Goal: Task Accomplishment & Management: Use online tool/utility

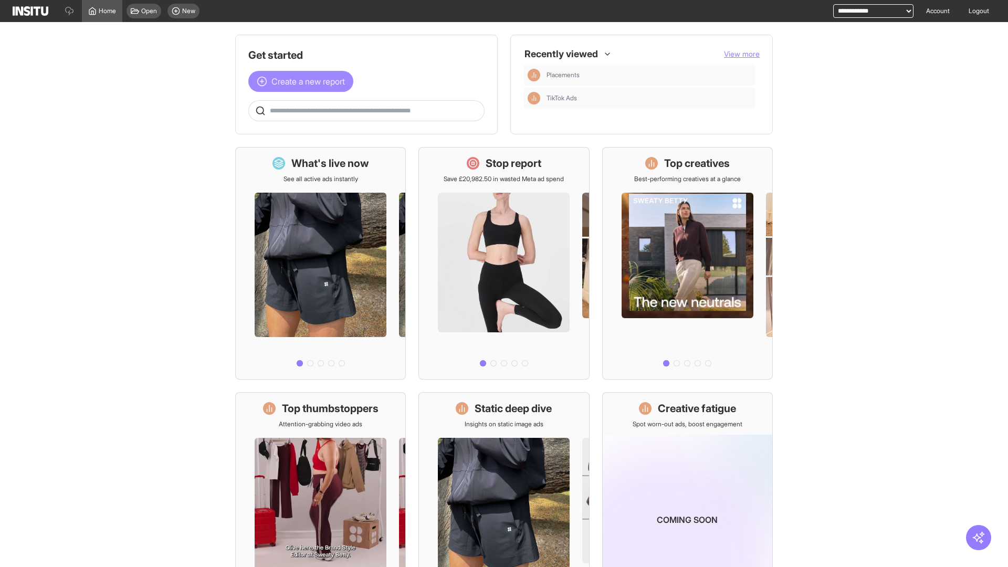
click at [303, 81] on span "Create a new report" at bounding box center [307, 81] width 73 height 13
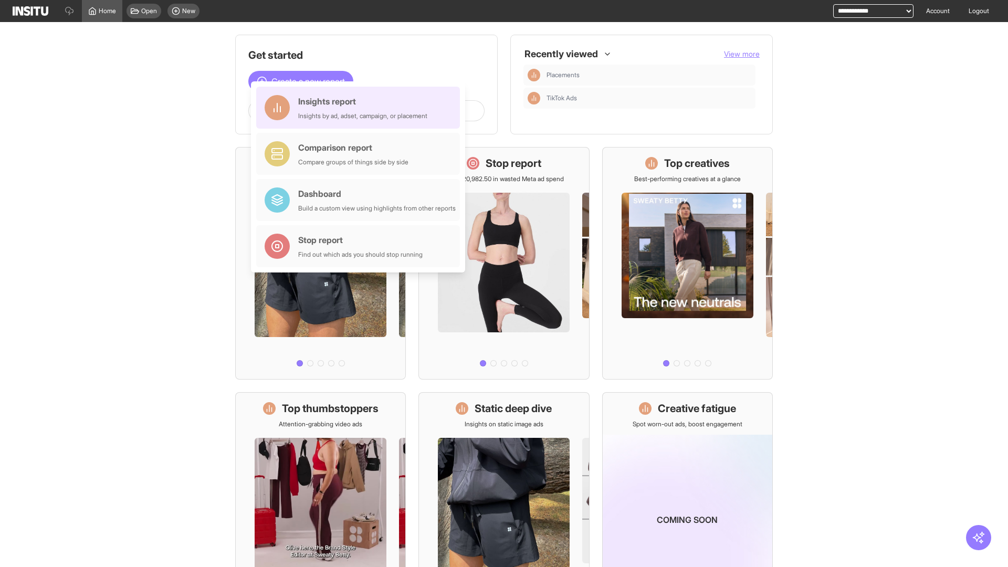
click at [361, 108] on div "Insights report Insights by ad, adset, campaign, or placement" at bounding box center [362, 107] width 129 height 25
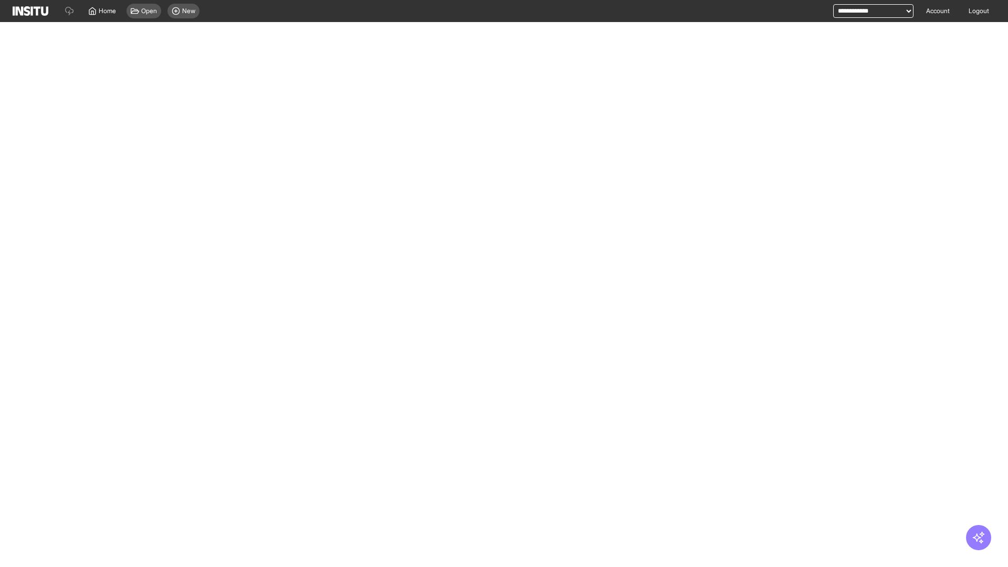
select select "**"
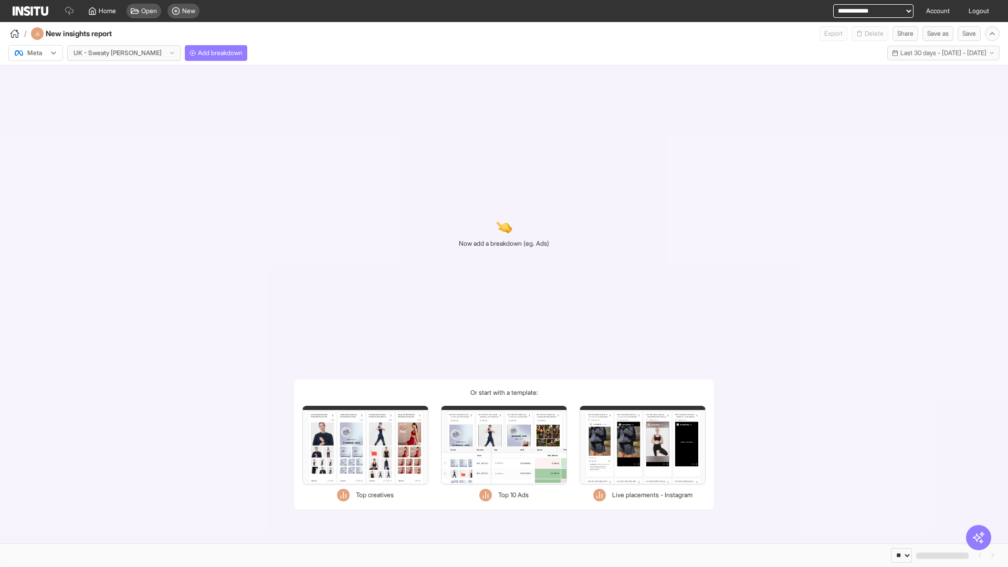
click at [36, 53] on div at bounding box center [28, 53] width 29 height 10
click at [35, 76] on span "Meta" at bounding box center [35, 75] width 14 height 9
click at [198, 53] on span "Add breakdown" at bounding box center [220, 53] width 45 height 8
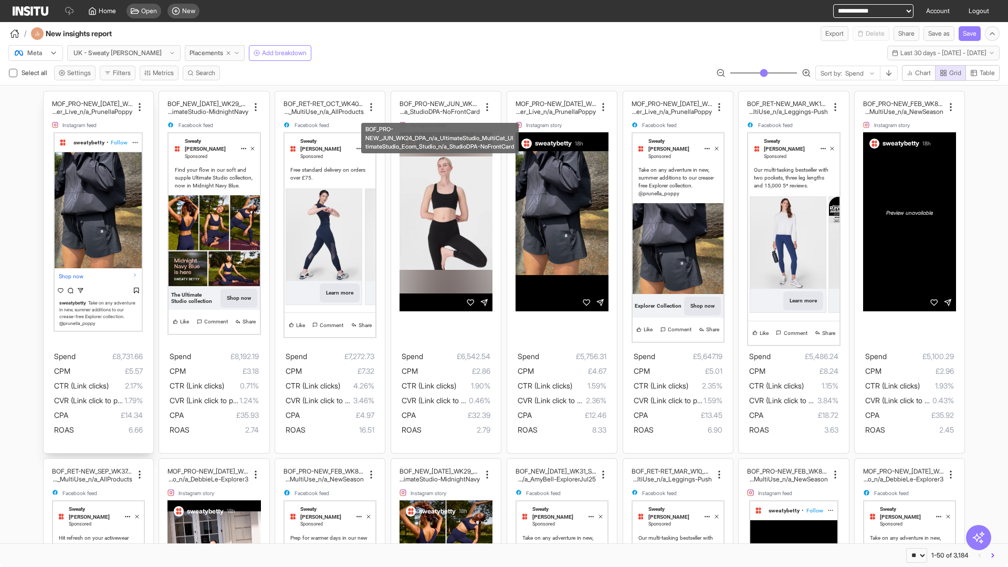
click at [48, 96] on div "MOF_PRO-NEW_JUL_WK30_Static_n/a_FullPrice_Multi Cat_Explorer_Influencer_Live_n/…" at bounding box center [99, 272] width 110 height 362
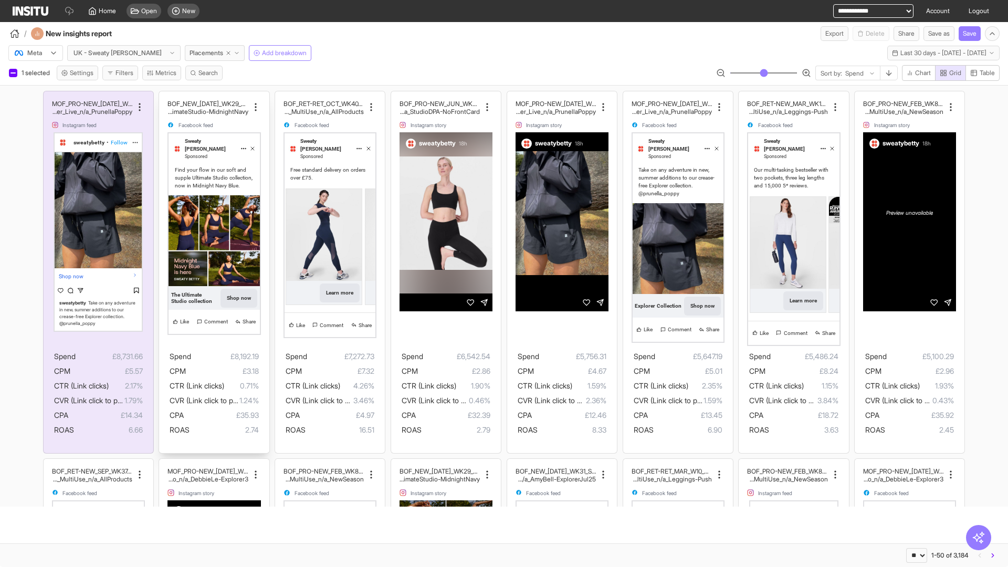
click at [164, 96] on div "BOF_NEW_JUL_WK29_Static_n/a_FullPrice_MultiCat_UltimateS tudio_Secondary_MultiU…" at bounding box center [214, 272] width 110 height 362
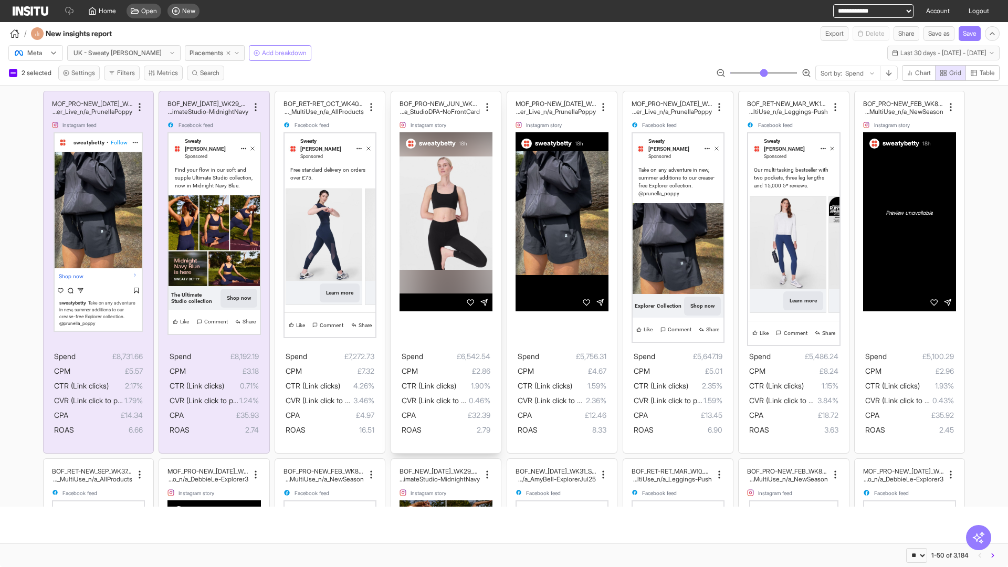
click at [396, 96] on div "BOF_PRO-NEW_JUN_WK24_DPA_n/a_UltimateStudio_MultiCat_ UltimateStudio_Ecom_Studi…" at bounding box center [446, 272] width 110 height 362
click at [449, 525] on span "Present" at bounding box center [455, 525] width 22 height 8
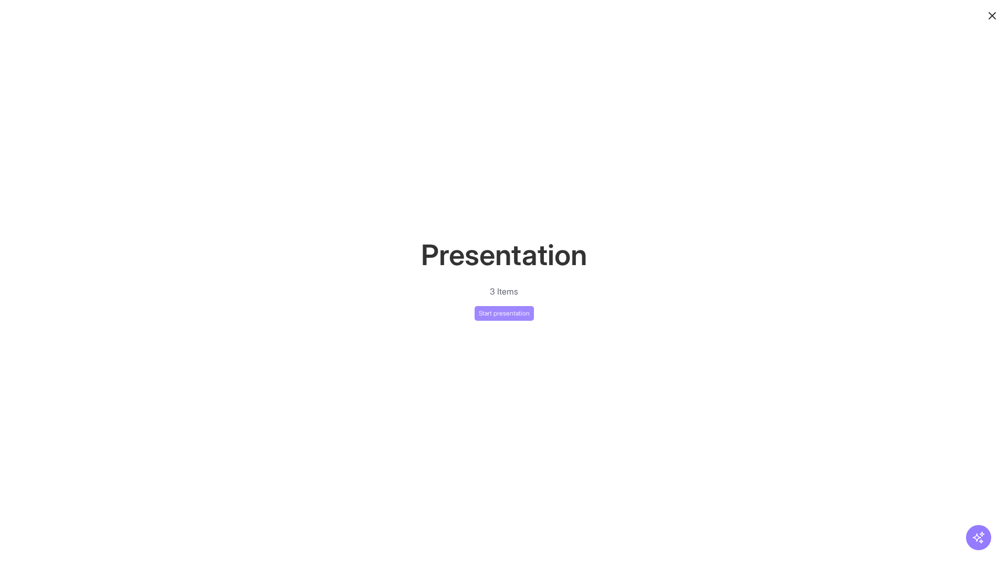
click at [504, 313] on button "Start presentation" at bounding box center [503, 313] width 59 height 15
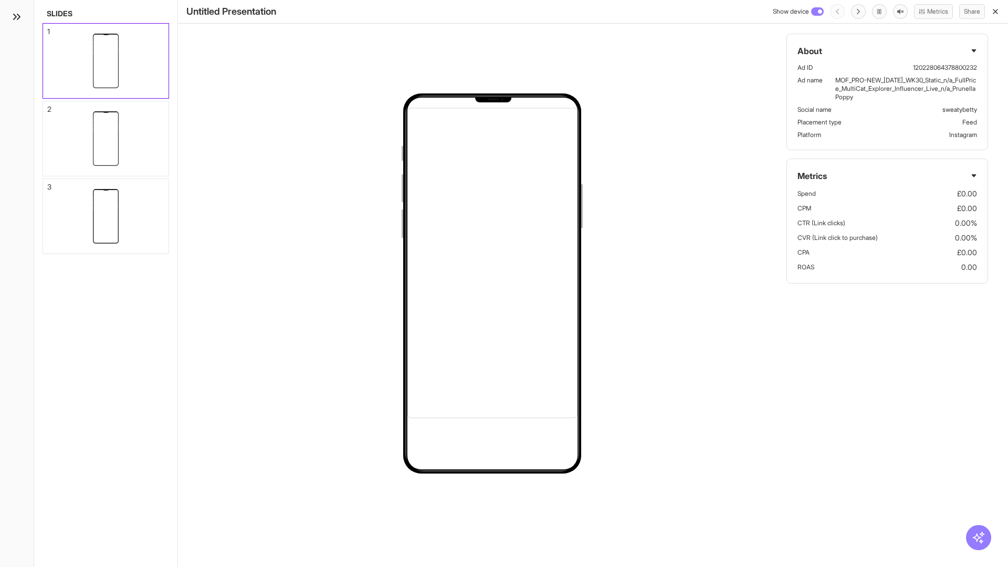
click at [48, 28] on div "1" at bounding box center [48, 31] width 3 height 7
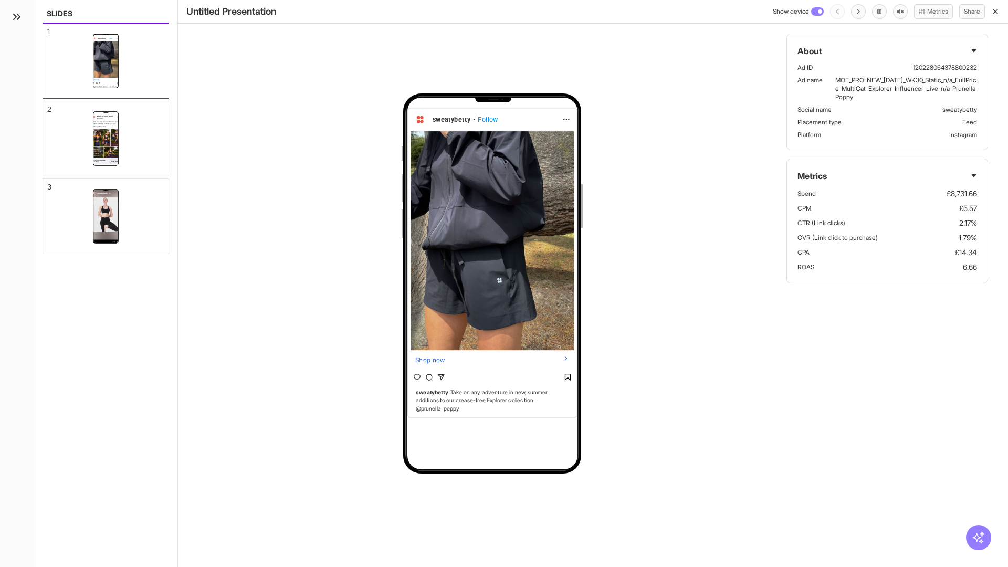
click at [48, 106] on div "2" at bounding box center [49, 108] width 4 height 7
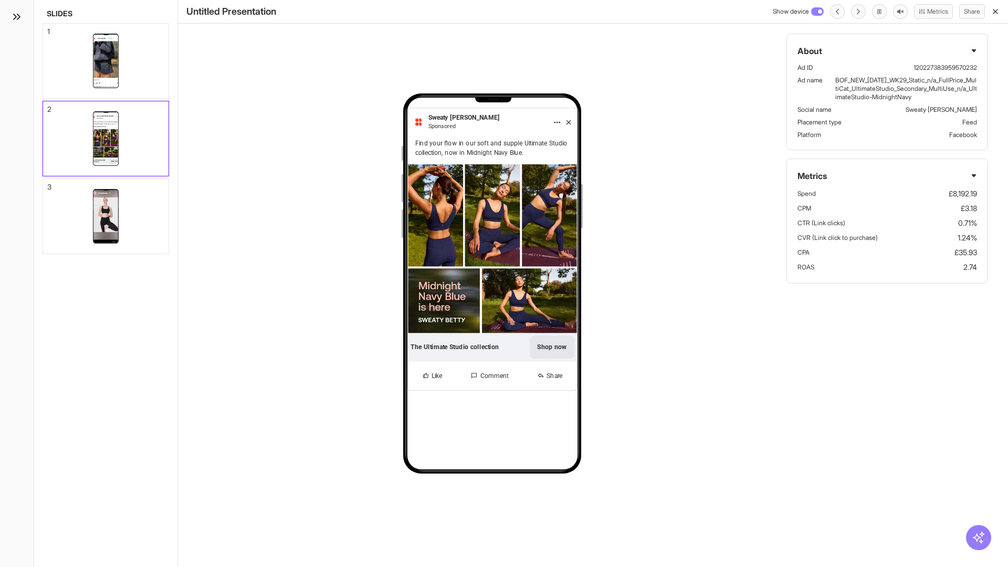
click at [48, 184] on div "3" at bounding box center [49, 186] width 4 height 7
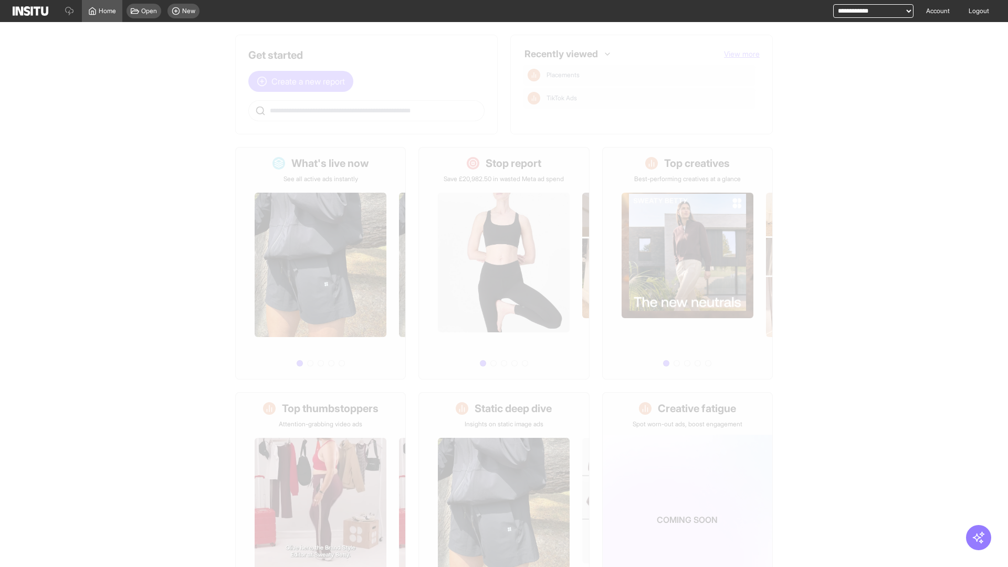
click at [303, 81] on span "Create a new report" at bounding box center [307, 81] width 73 height 13
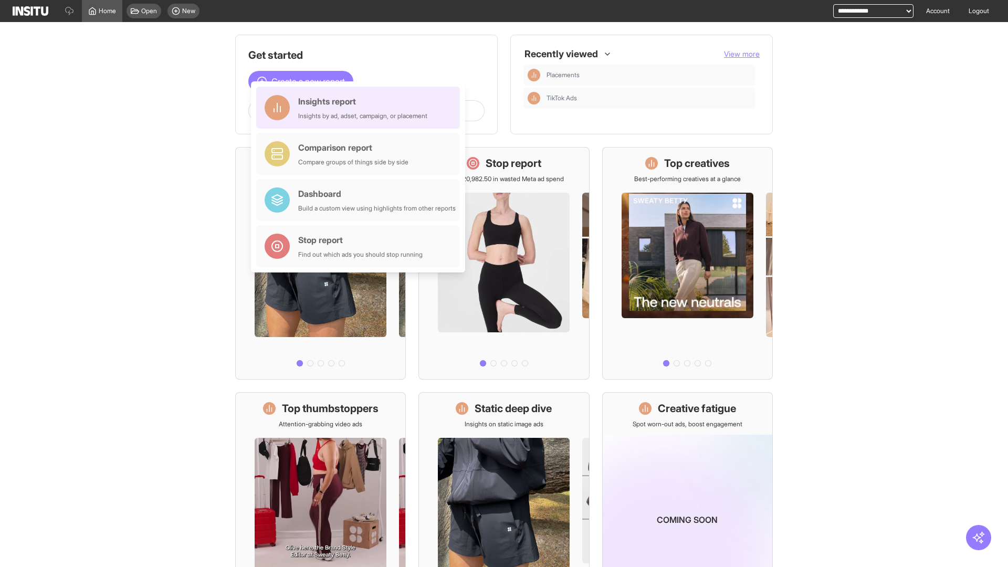
click at [361, 108] on div "Insights report Insights by ad, adset, campaign, or placement" at bounding box center [362, 107] width 129 height 25
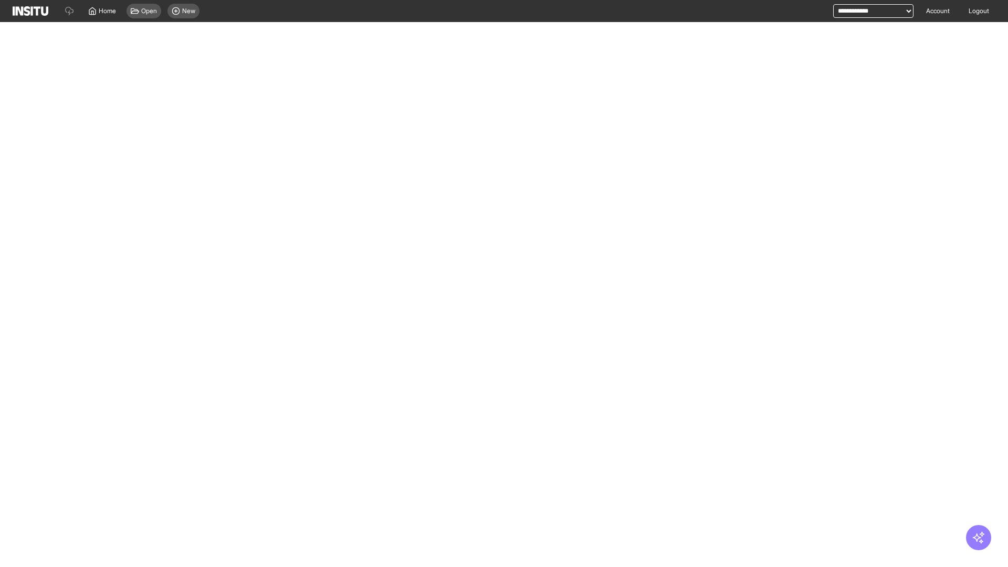
select select "**"
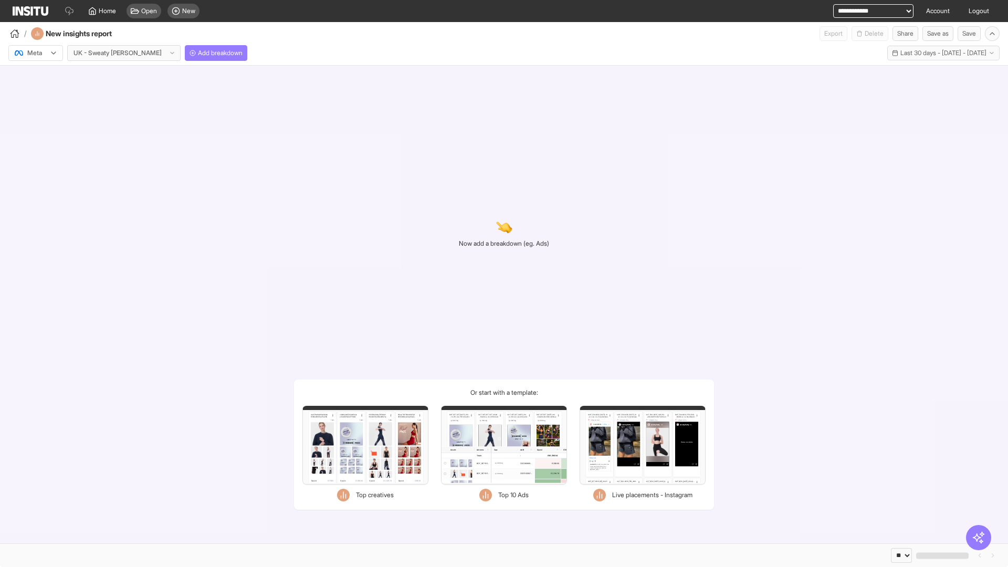
click at [36, 53] on div at bounding box center [28, 53] width 29 height 10
click at [198, 53] on span "Add breakdown" at bounding box center [220, 53] width 45 height 8
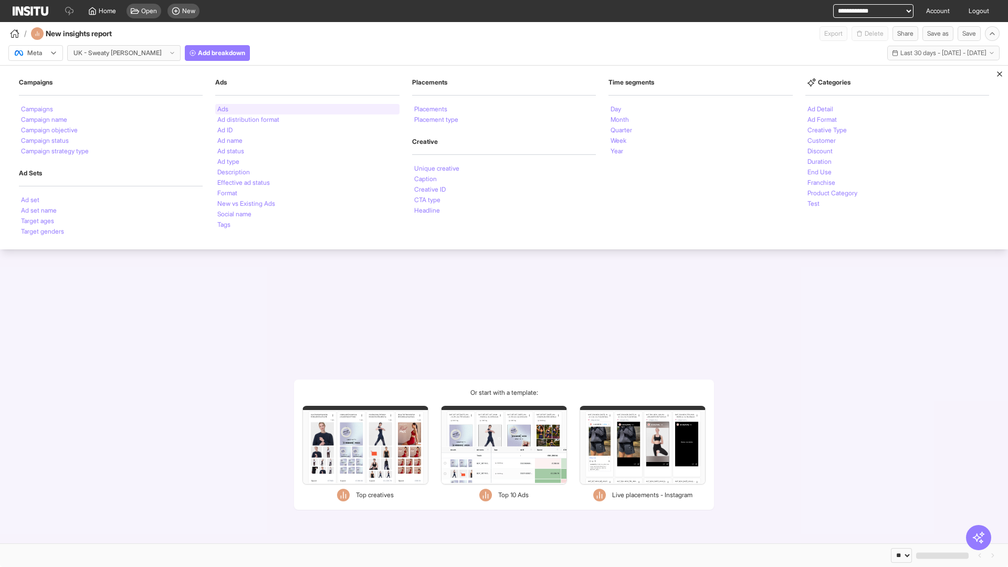
click at [223, 109] on li "Ads" at bounding box center [222, 109] width 11 height 6
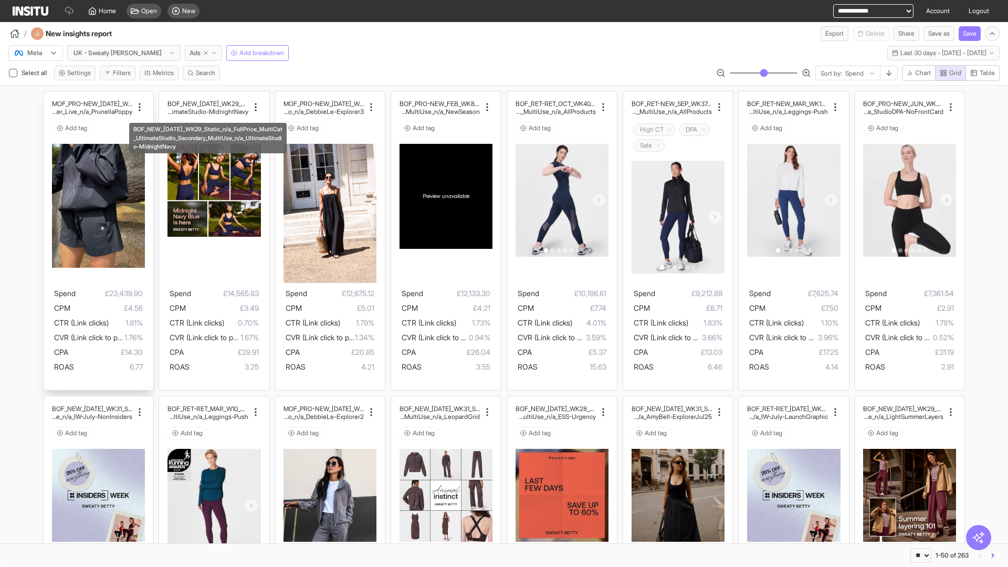
click at [48, 96] on div "MOF_PRO-NEW_JUL_WK30_Static_n/a_FullPrice_Multi Cat_Explorer_Influencer_Live_n/…" at bounding box center [99, 240] width 110 height 299
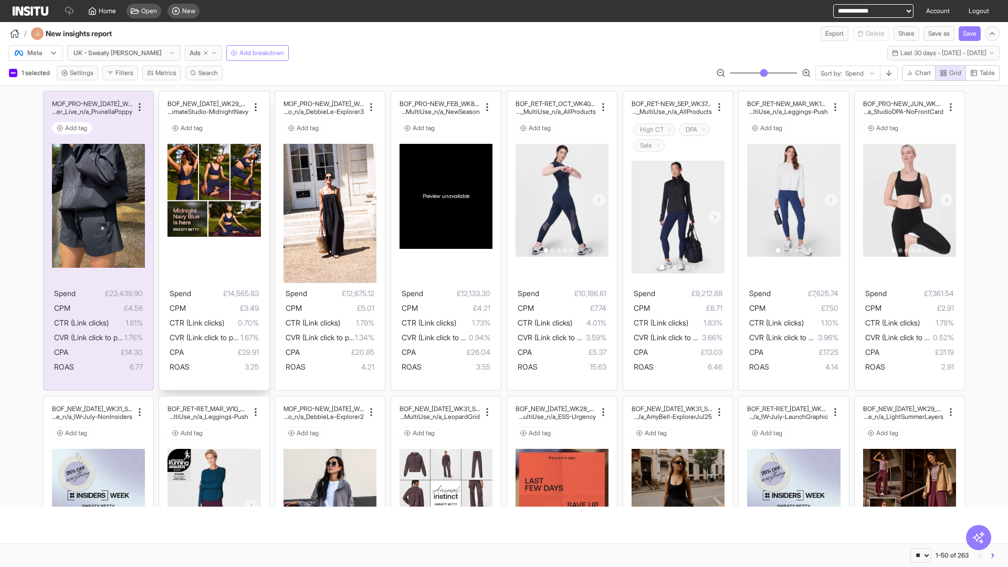
click at [164, 96] on div "BOF_NEW_JUL_WK29_Static_n/a_FullPrice_MultiCat_UltimateS tudio_Secondary_MultiU…" at bounding box center [214, 240] width 110 height 299
click at [280, 96] on div "MOF_PRO-NEW_JUL_WK29_Static_n/a_FullPrice_MultiCat_Ul timateStudio_Influencer_S…" at bounding box center [330, 240] width 110 height 299
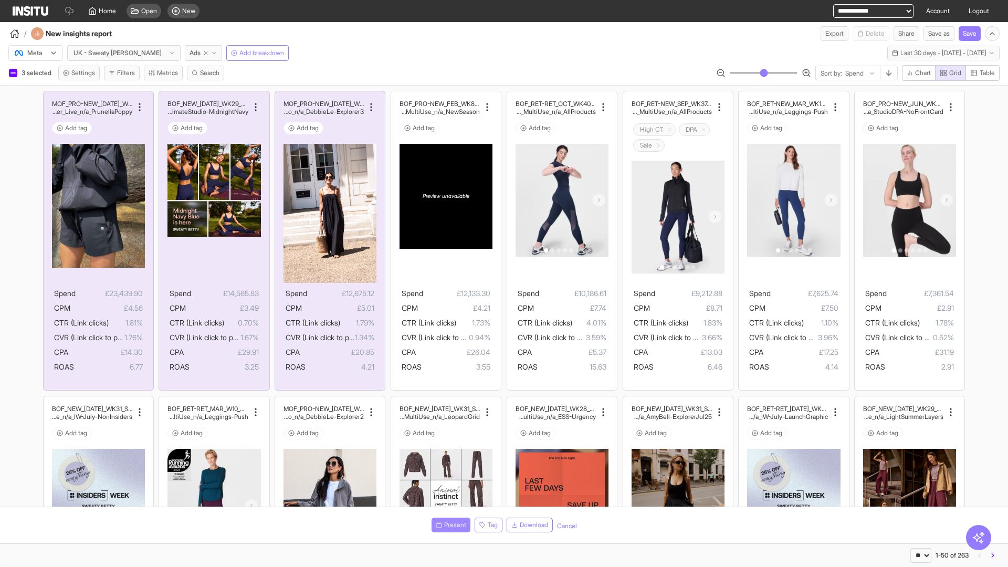
click at [449, 525] on span "Present" at bounding box center [455, 525] width 22 height 8
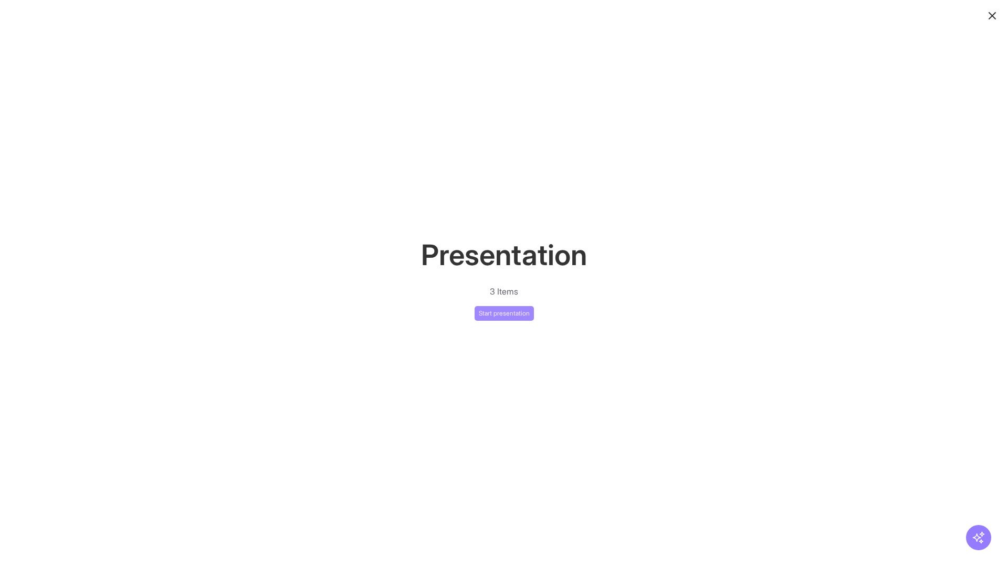
click at [504, 313] on button "Start presentation" at bounding box center [503, 313] width 59 height 15
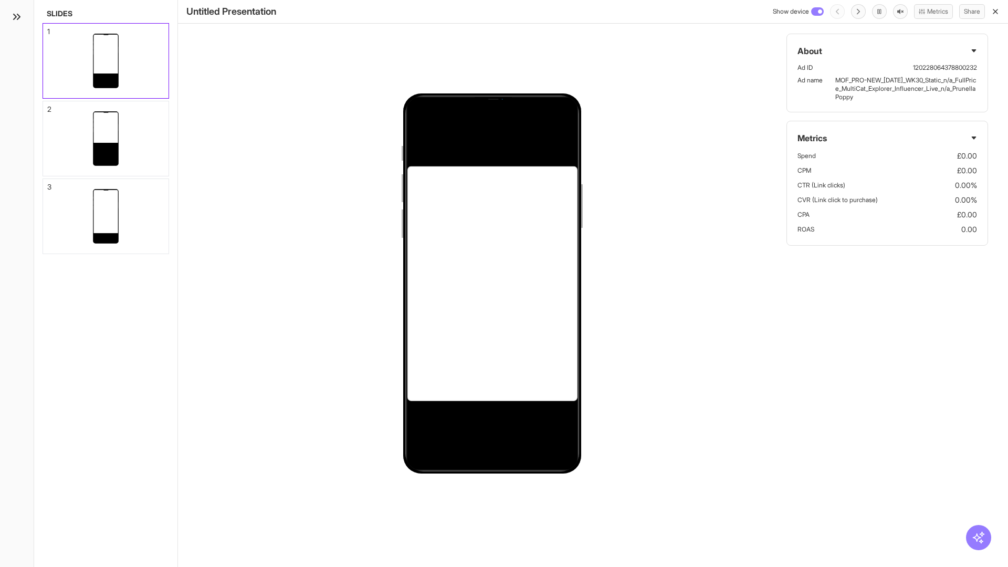
click at [48, 28] on div "1" at bounding box center [48, 31] width 3 height 7
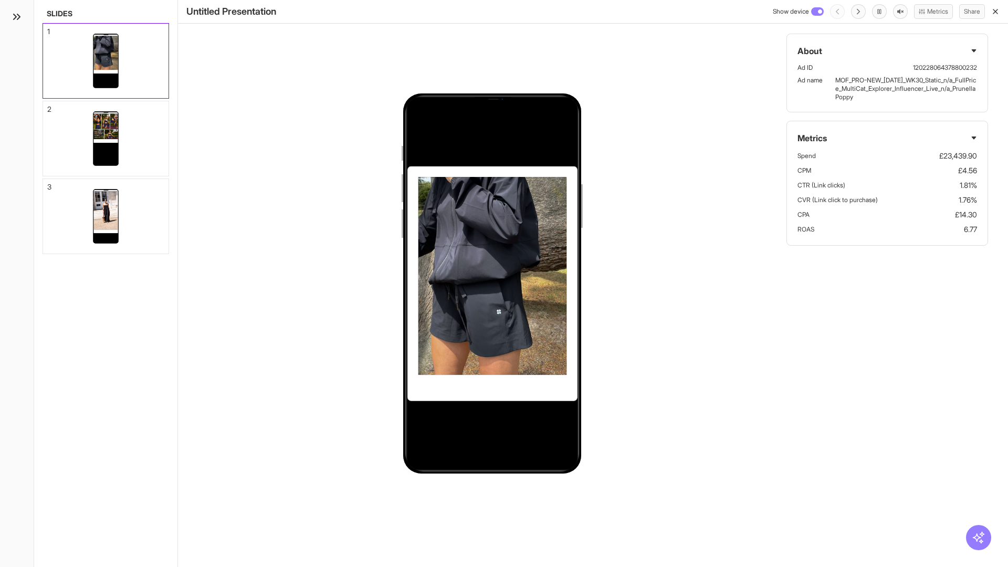
click at [48, 106] on div "2" at bounding box center [49, 108] width 4 height 7
click at [48, 184] on div "3" at bounding box center [49, 186] width 4 height 7
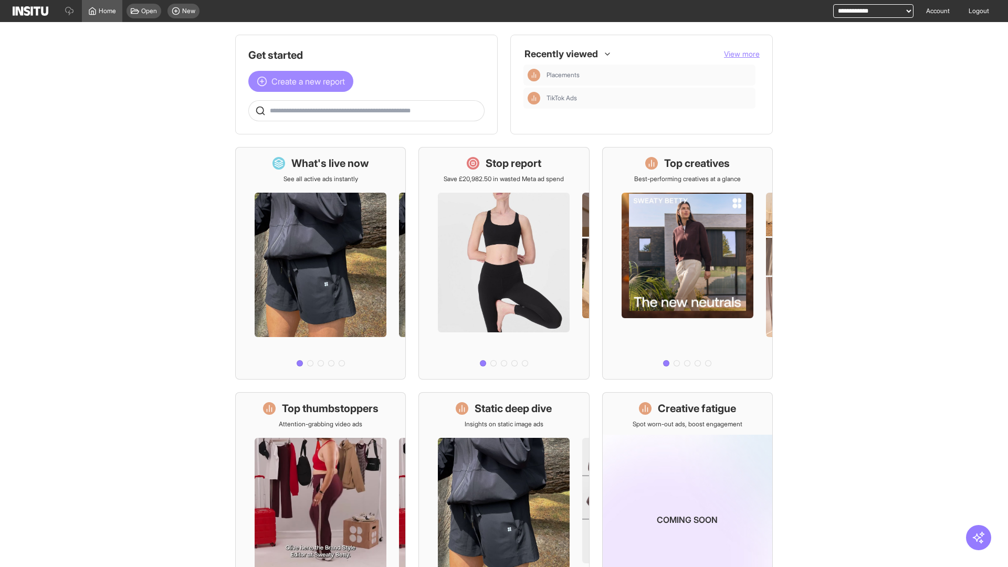
click at [303, 81] on span "Create a new report" at bounding box center [307, 81] width 73 height 13
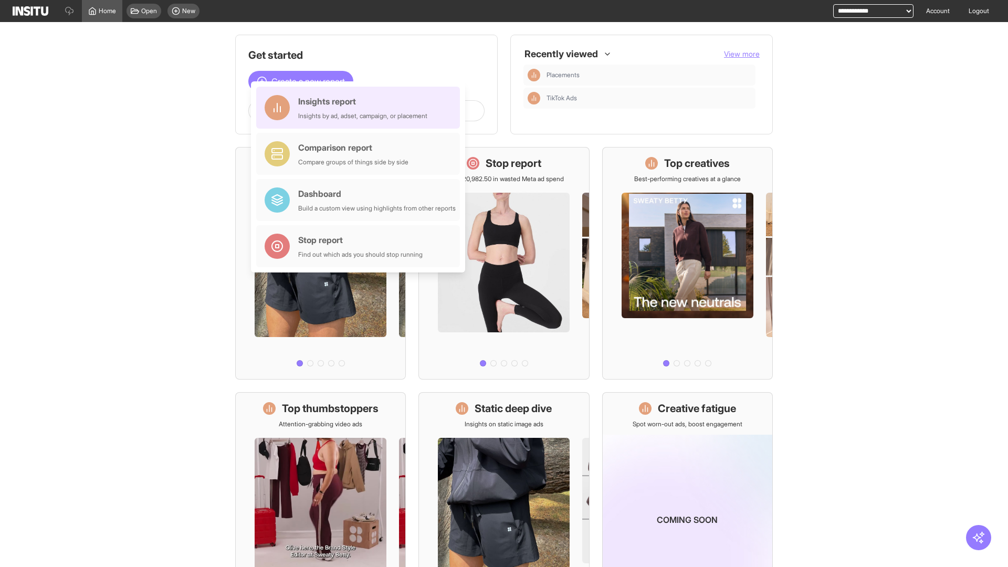
click at [361, 108] on div "Insights report Insights by ad, adset, campaign, or placement" at bounding box center [362, 107] width 129 height 25
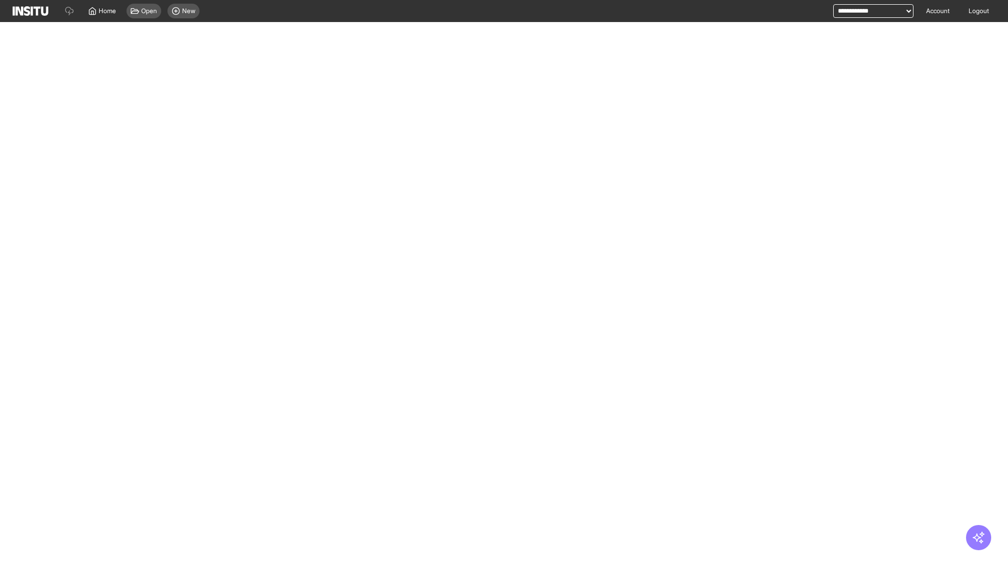
select select "**"
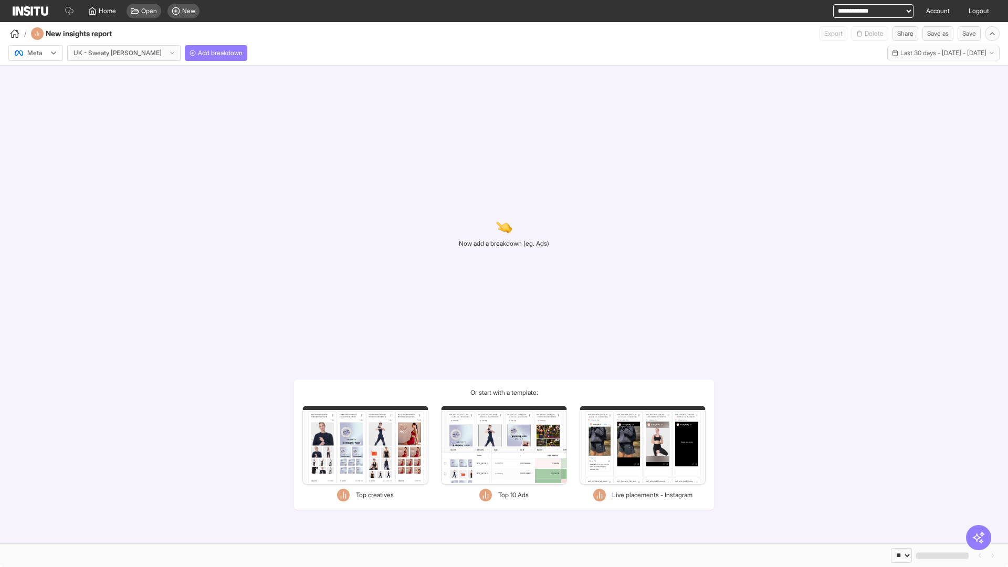
click at [36, 53] on div at bounding box center [28, 53] width 29 height 10
click at [35, 76] on span "Meta" at bounding box center [35, 75] width 14 height 9
click at [198, 53] on span "Add breakdown" at bounding box center [220, 53] width 45 height 8
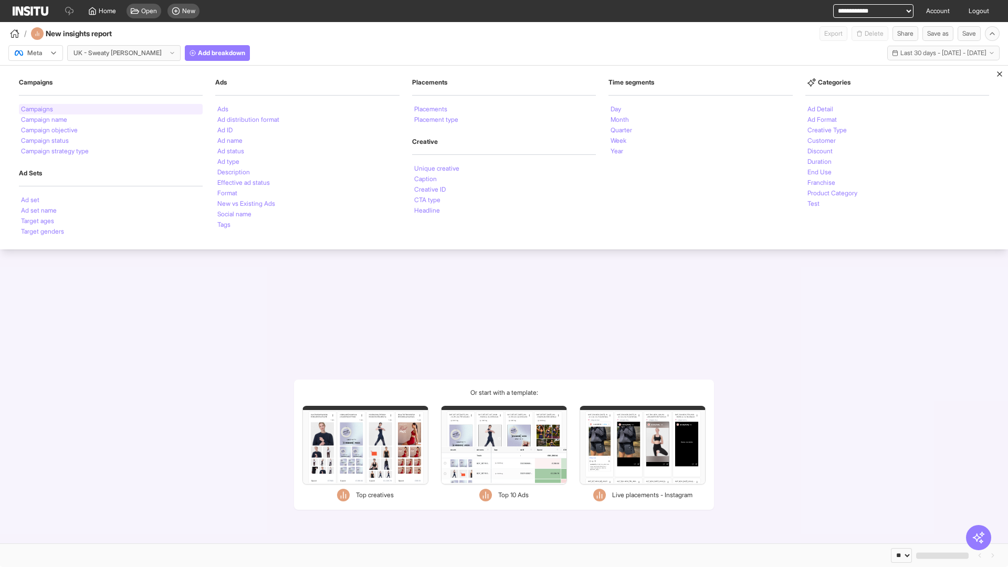
click at [38, 109] on li "Campaigns" at bounding box center [37, 109] width 32 height 6
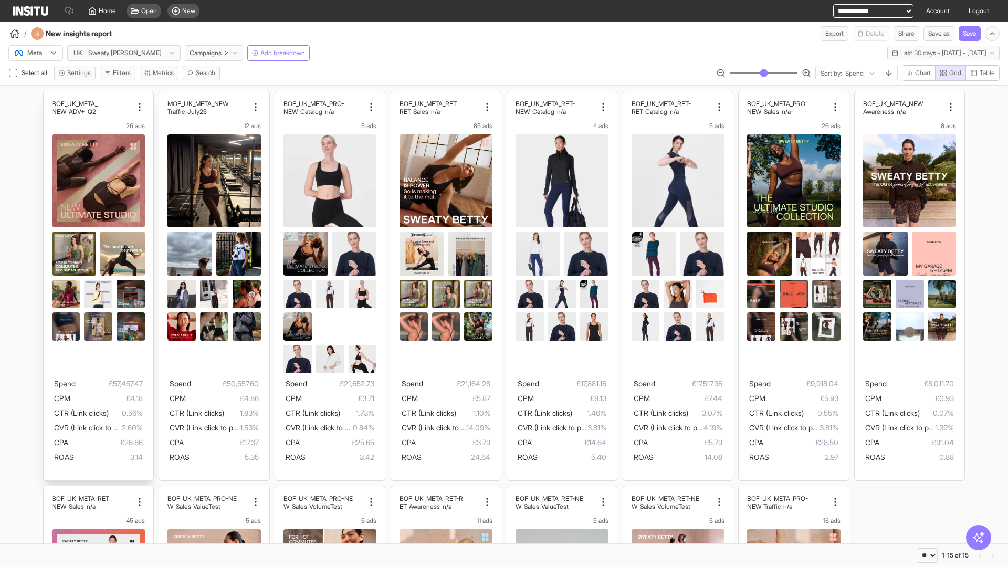
click at [48, 96] on div "BOF_UK_META_ NEW_ADV+_Q2 26 ads Spend £57,457.47 CPM £4.18 CTR (Link clicks) 0.…" at bounding box center [99, 285] width 110 height 389
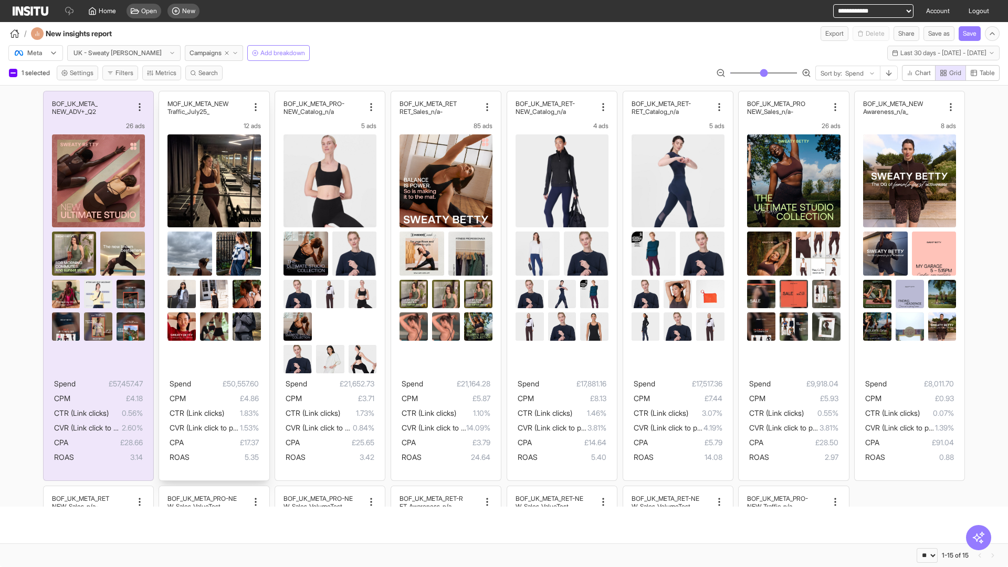
click at [164, 96] on div "MOF_UK_META_NEW _Traffic_July25 12 ads Spend £50,557.60 CPM £4.86 CTR (Link cli…" at bounding box center [214, 285] width 110 height 389
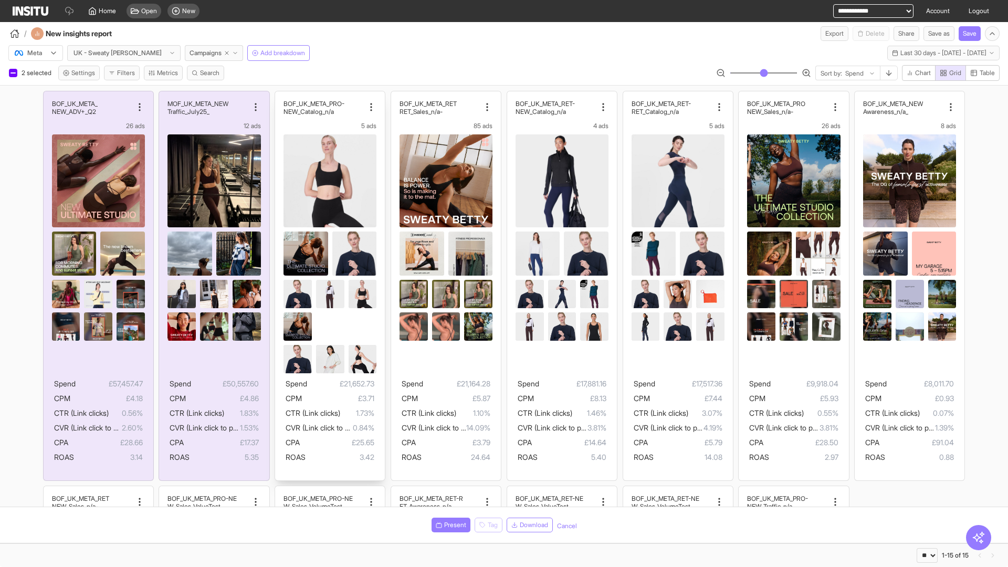
click at [280, 96] on div "BOF_UK_META_PRO- NEW_Catalog_n/a 5 ads Spend £21,652.73 CPM £3.71 CTR (Link cli…" at bounding box center [330, 285] width 110 height 389
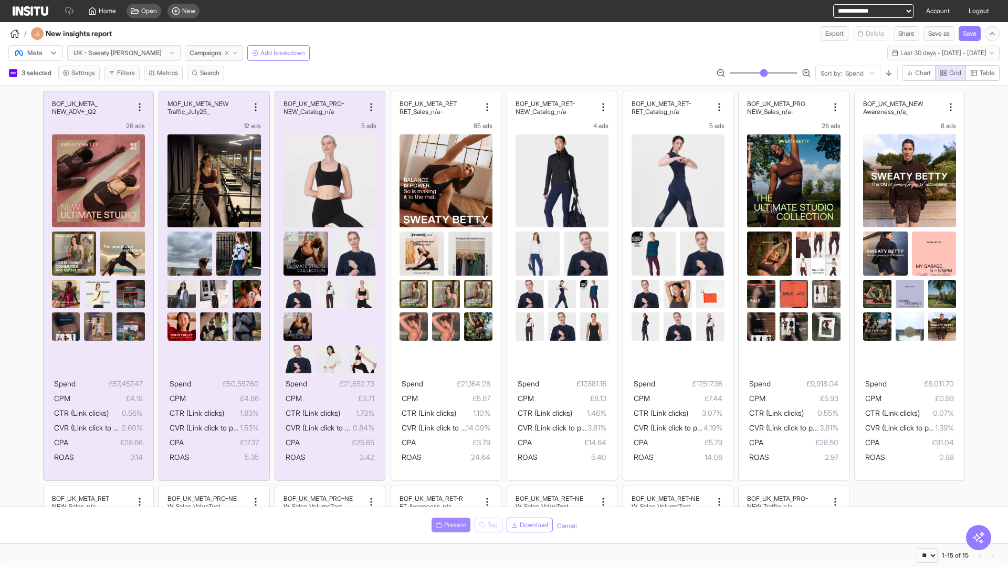
click at [449, 525] on span "Present" at bounding box center [455, 525] width 22 height 8
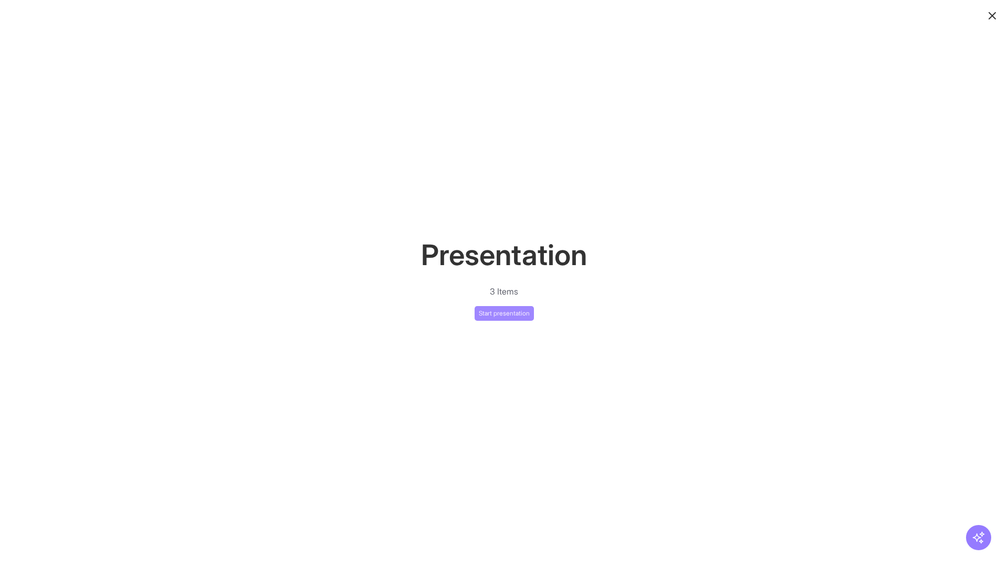
click at [504, 313] on button "Start presentation" at bounding box center [503, 313] width 59 height 15
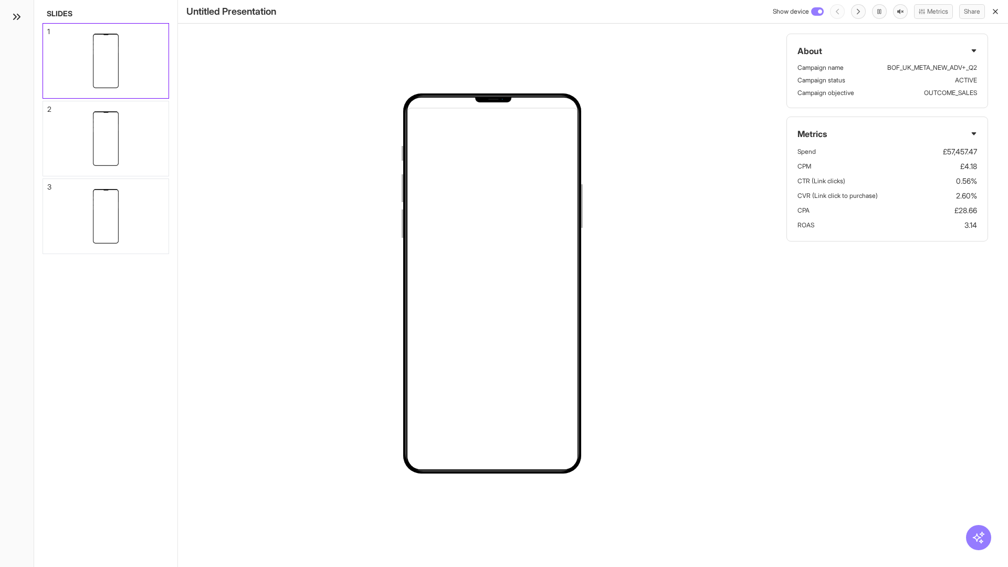
click at [48, 28] on div "1" at bounding box center [48, 31] width 3 height 7
click at [48, 106] on div "2" at bounding box center [49, 108] width 4 height 7
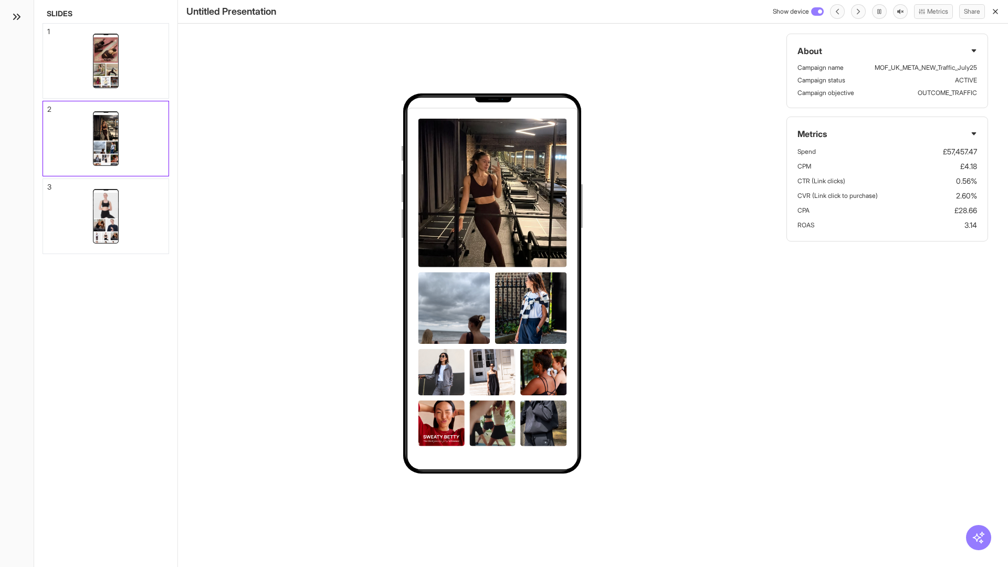
click at [48, 184] on div "3" at bounding box center [49, 186] width 4 height 7
